Goal: Task Accomplishment & Management: Complete application form

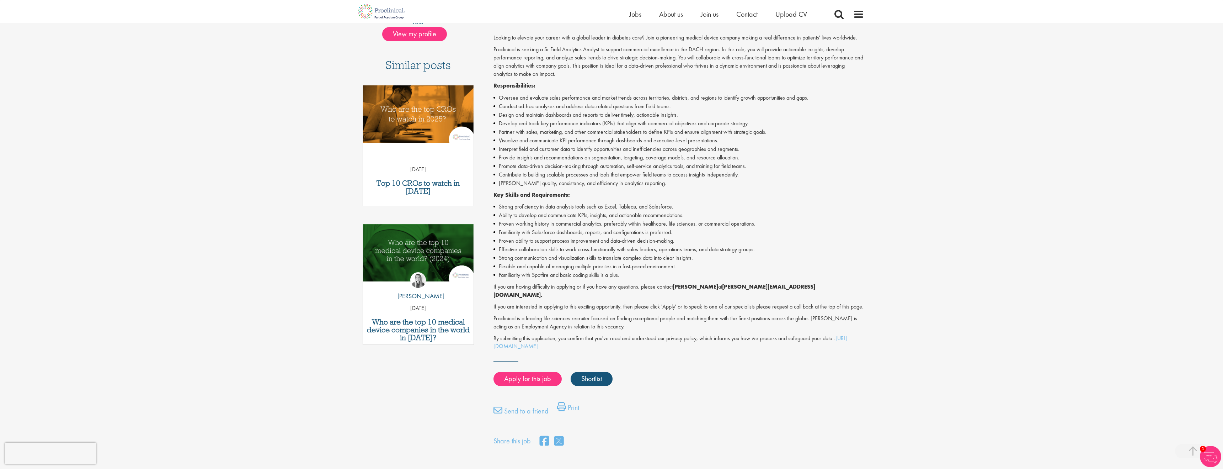
scroll to position [175, 0]
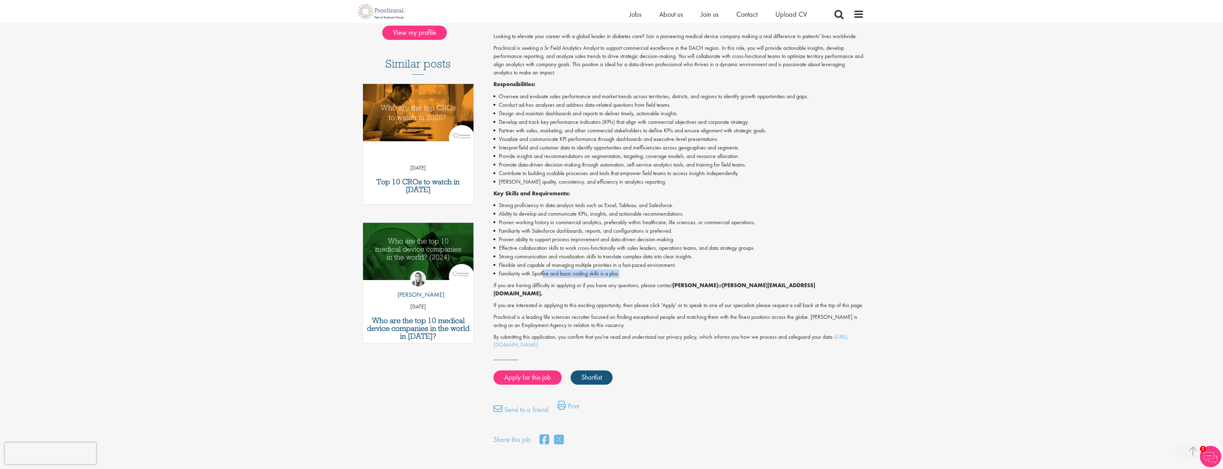
drag, startPoint x: 545, startPoint y: 274, endPoint x: 646, endPoint y: 274, distance: 101.7
click at [649, 275] on li "Familiarity with Spotfire and basic coding skills is a plus." at bounding box center [679, 273] width 371 height 9
drag, startPoint x: 558, startPoint y: 266, endPoint x: 716, endPoint y: 272, distance: 158.3
click at [716, 272] on ul "Strong proficiency in data analysis tools such as Excel, Tableau, and Salesforc…" at bounding box center [679, 239] width 371 height 77
click at [590, 260] on li "Strong communication and visualization skills to translate complex data into cl…" at bounding box center [679, 256] width 371 height 9
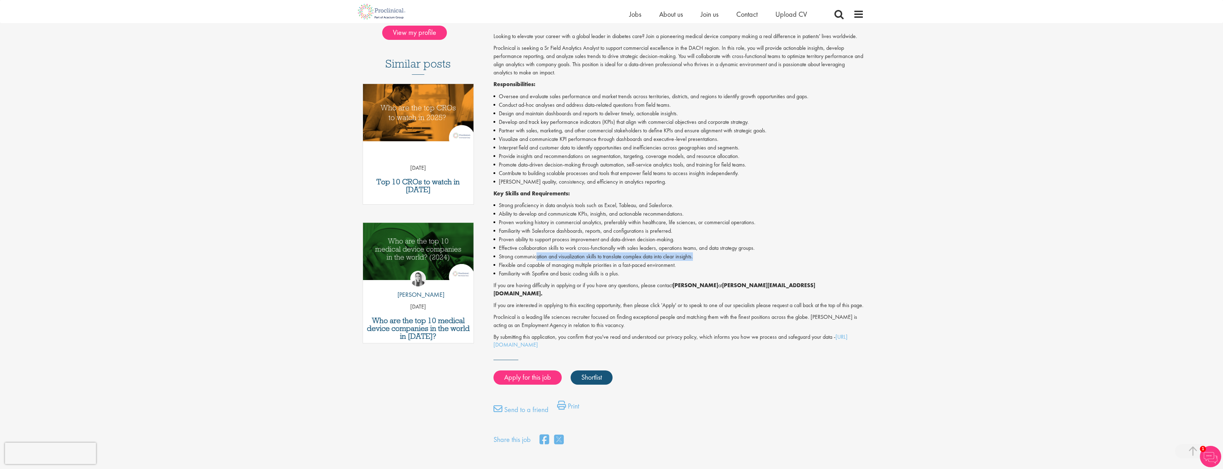
drag, startPoint x: 537, startPoint y: 254, endPoint x: 724, endPoint y: 257, distance: 187.4
click at [724, 257] on li "Strong communication and visualization skills to translate complex data into cl…" at bounding box center [679, 256] width 371 height 9
drag, startPoint x: 561, startPoint y: 241, endPoint x: 768, endPoint y: 247, distance: 207.7
click at [768, 247] on ul "Strong proficiency in data analysis tools such as Excel, Tableau, and Salesforc…" at bounding box center [679, 239] width 371 height 77
click at [748, 260] on li "Strong communication and visualization skills to translate complex data into cl…" at bounding box center [679, 256] width 371 height 9
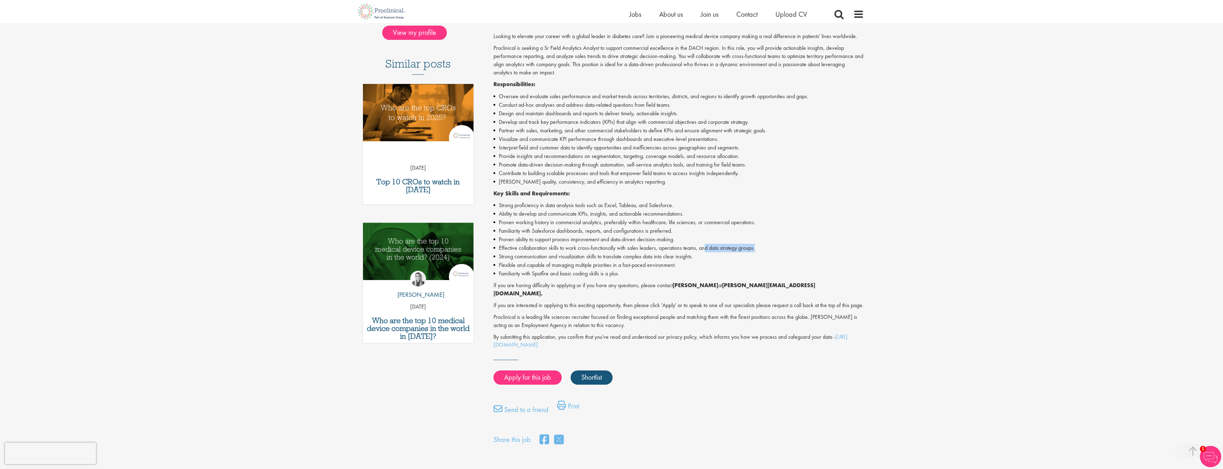
drag, startPoint x: 722, startPoint y: 248, endPoint x: 657, endPoint y: 240, distance: 64.8
click at [756, 250] on li "Effective collaboration skills to work cross-functionally with sales leaders, o…" at bounding box center [679, 248] width 371 height 9
drag, startPoint x: 555, startPoint y: 228, endPoint x: 689, endPoint y: 233, distance: 134.2
click at [689, 233] on li "Familiarity with Salesforce dashboards, reports, and configurations is preferre…" at bounding box center [679, 231] width 371 height 9
drag, startPoint x: 594, startPoint y: 223, endPoint x: 692, endPoint y: 228, distance: 98.2
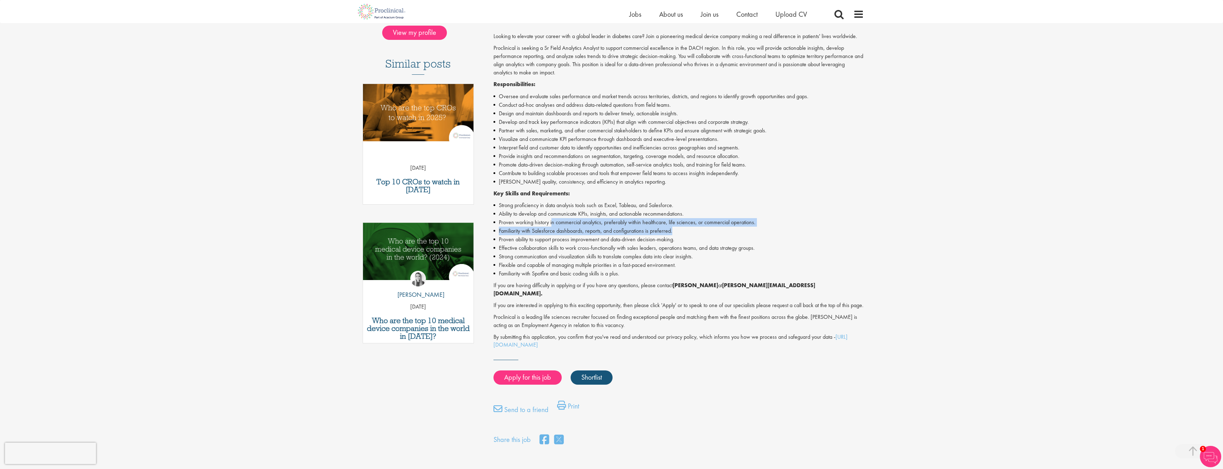
click at [692, 228] on ul "Strong proficiency in data analysis tools such as Excel, Tableau, and Salesforc…" at bounding box center [679, 239] width 371 height 77
click at [693, 232] on li "Familiarity with Salesforce dashboards, reports, and configurations is preferre…" at bounding box center [679, 231] width 371 height 9
click at [525, 379] on link "Apply for this job" at bounding box center [528, 377] width 68 height 14
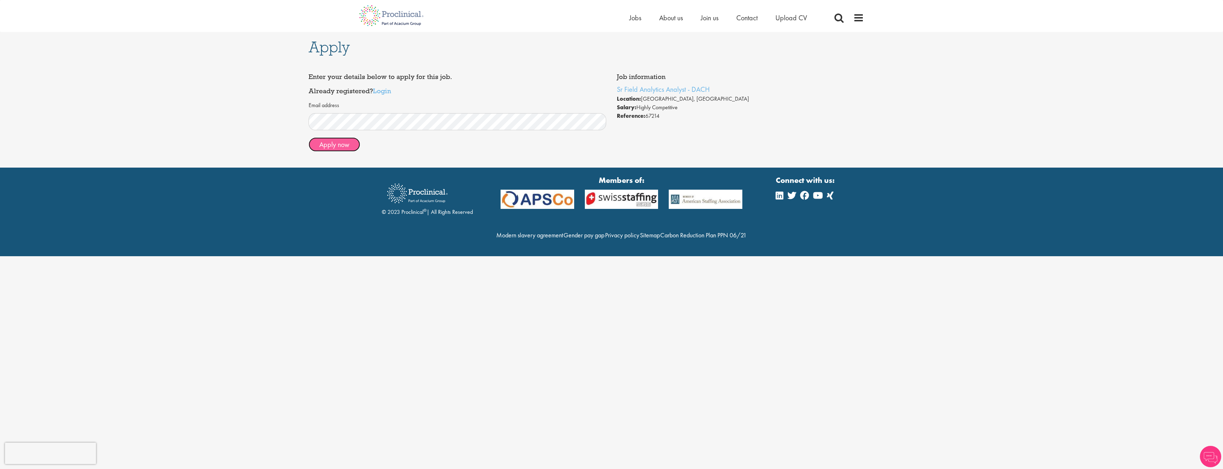
click at [347, 138] on button "Apply now" at bounding box center [335, 144] width 52 height 14
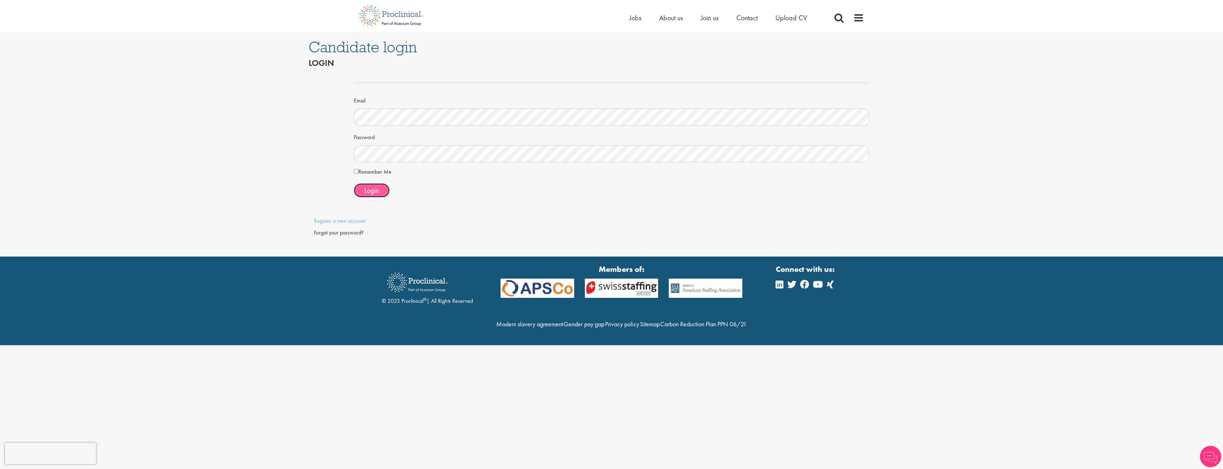
click at [371, 186] on span "Login" at bounding box center [371, 190] width 15 height 9
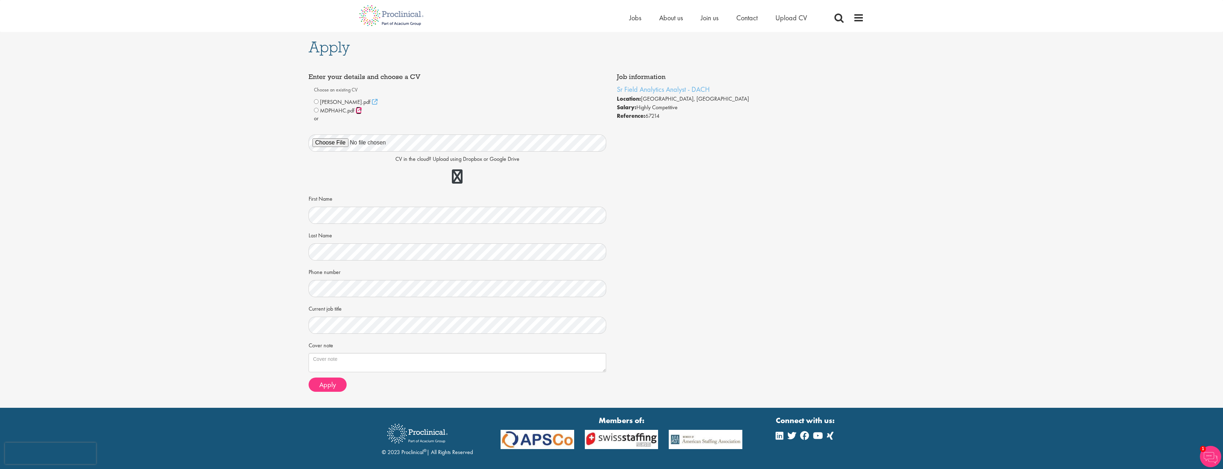
click at [357, 111] on icon at bounding box center [359, 110] width 6 height 6
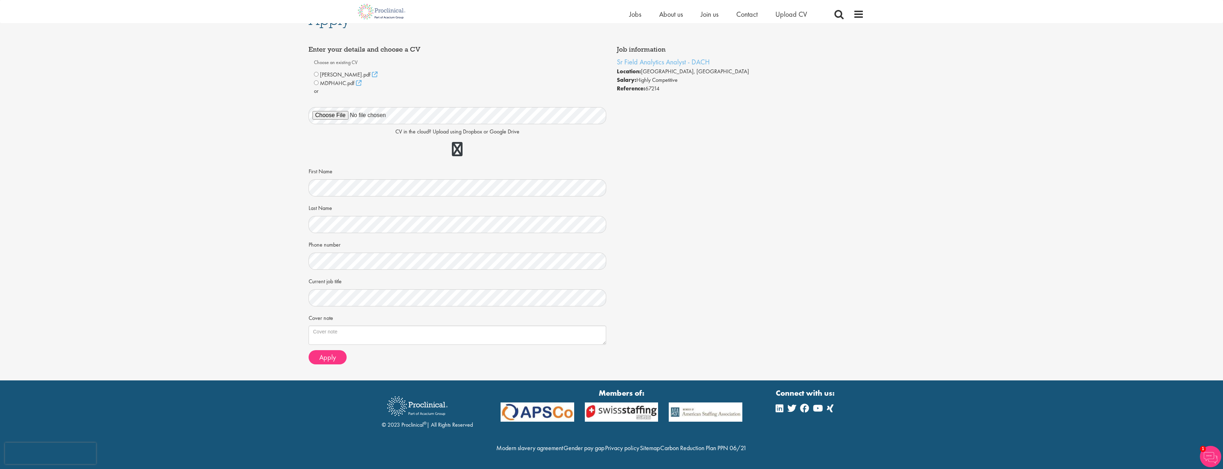
scroll to position [34, 0]
drag, startPoint x: 327, startPoint y: 340, endPoint x: 329, endPoint y: 346, distance: 7.0
click at [328, 352] on span "Apply" at bounding box center [327, 356] width 17 height 9
